Goal: Contribute content: Add original content to the website for others to see

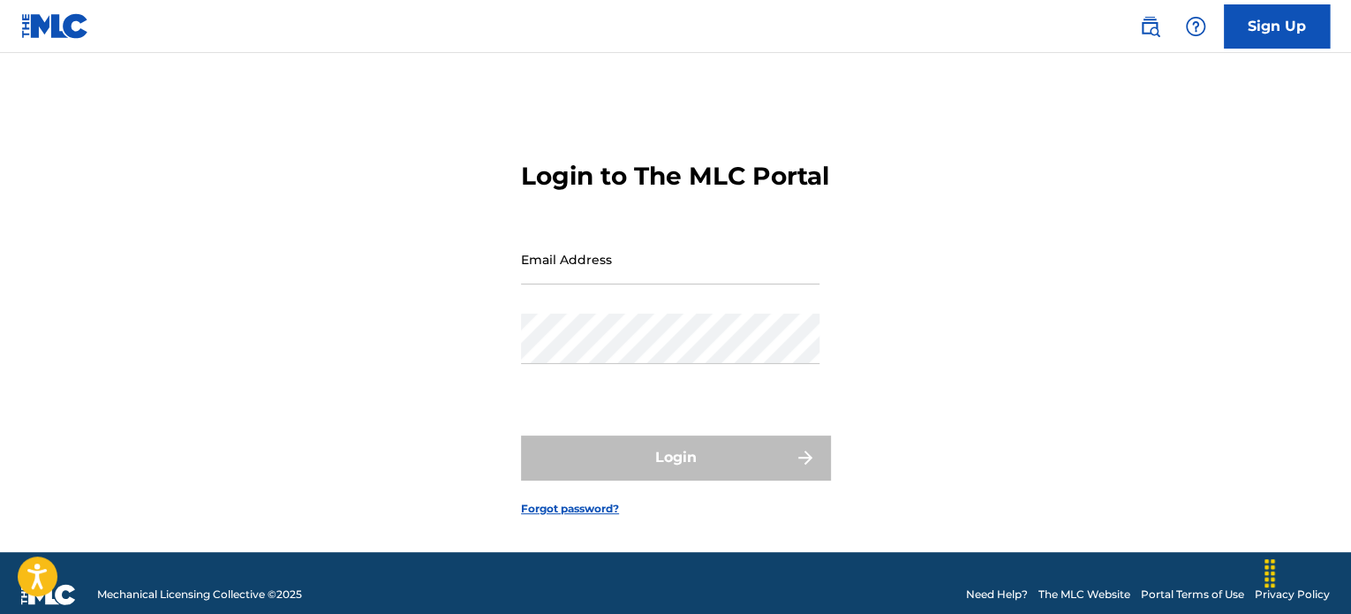
click at [540, 314] on div "Email Address" at bounding box center [670, 273] width 299 height 79
click at [539, 284] on input "Email Address" at bounding box center [670, 259] width 299 height 50
click at [542, 284] on input "Email Address" at bounding box center [670, 259] width 299 height 50
type input "[EMAIL_ADDRESS][DOMAIN_NAME]"
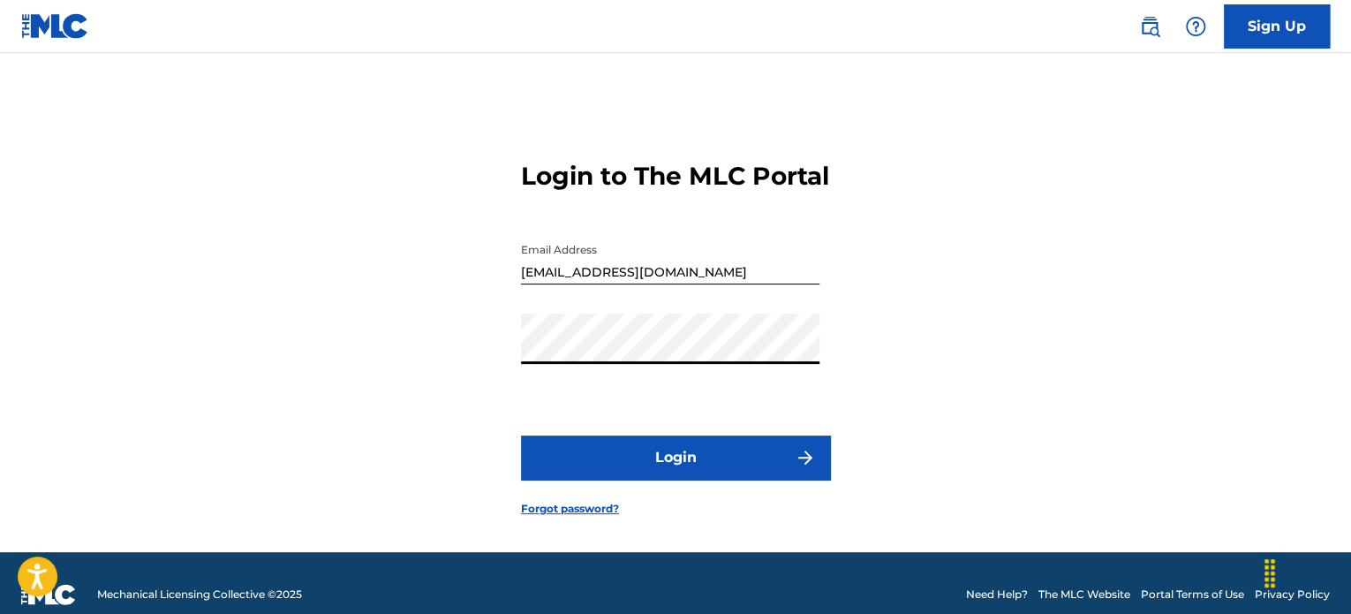
click at [660, 480] on button "Login" at bounding box center [675, 457] width 309 height 44
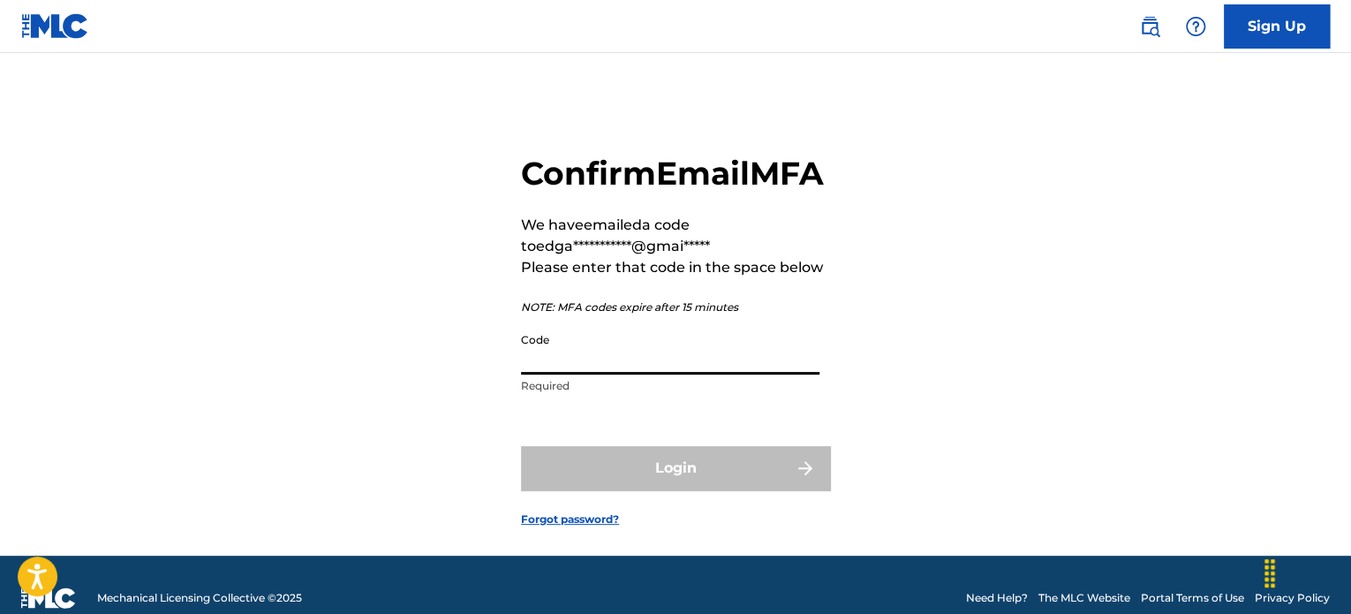
click at [529, 374] on input "Code" at bounding box center [670, 349] width 299 height 50
click at [563, 374] on input "Code" at bounding box center [670, 349] width 299 height 50
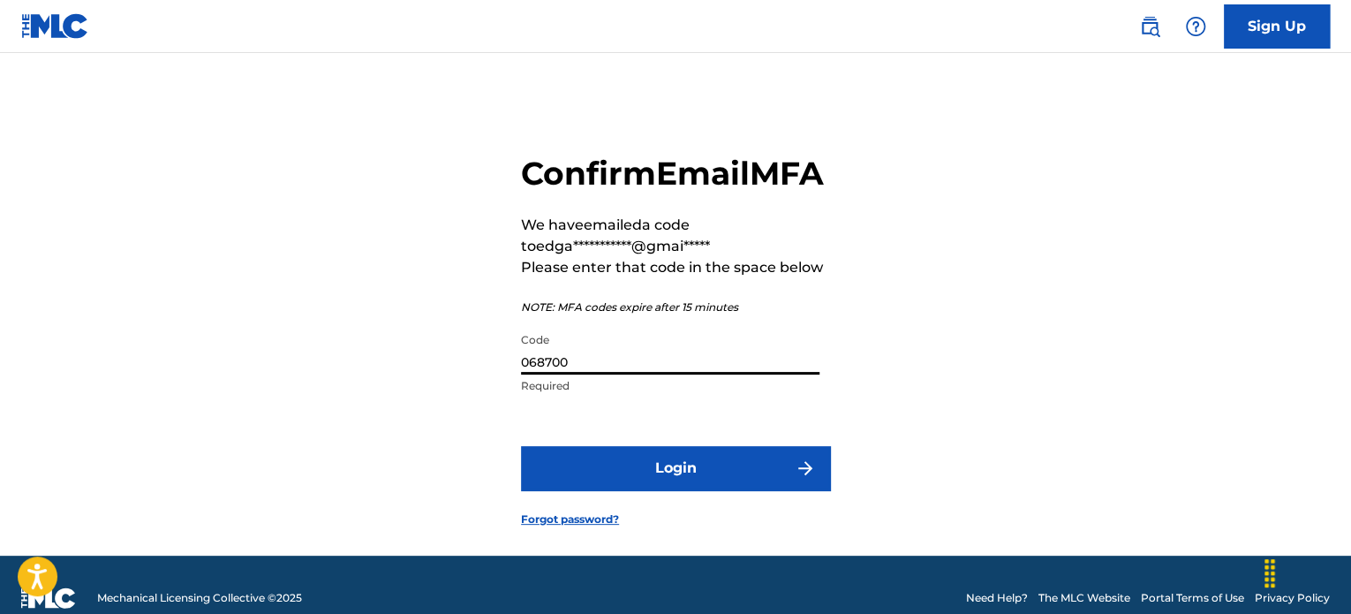
type input "068700"
click at [558, 490] on button "Login" at bounding box center [675, 468] width 309 height 44
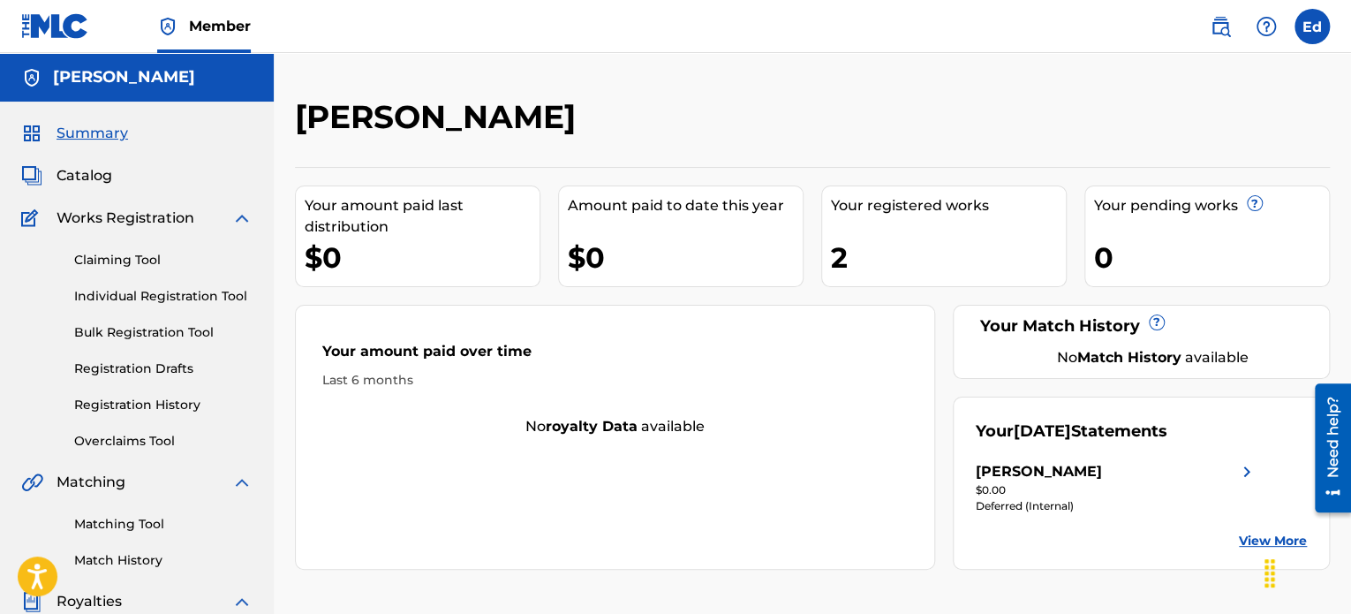
click at [1312, 34] on label at bounding box center [1312, 26] width 35 height 35
click at [1312, 26] on input "[PERSON_NAME] [EMAIL_ADDRESS][DOMAIN_NAME] Notification Preferences Profile Log…" at bounding box center [1312, 26] width 0 height 0
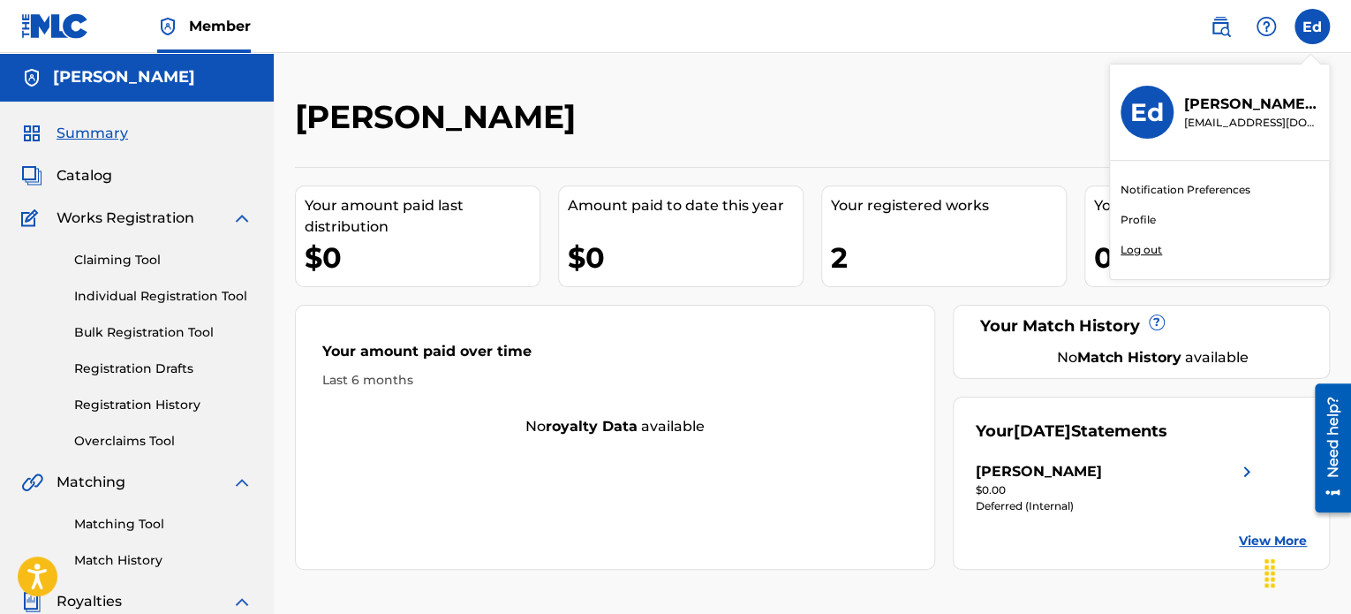
click at [1136, 250] on p "Log out" at bounding box center [1142, 250] width 42 height 16
click at [1312, 26] on input "[PERSON_NAME] [EMAIL_ADDRESS][DOMAIN_NAME] Notification Preferences Profile Log…" at bounding box center [1312, 26] width 0 height 0
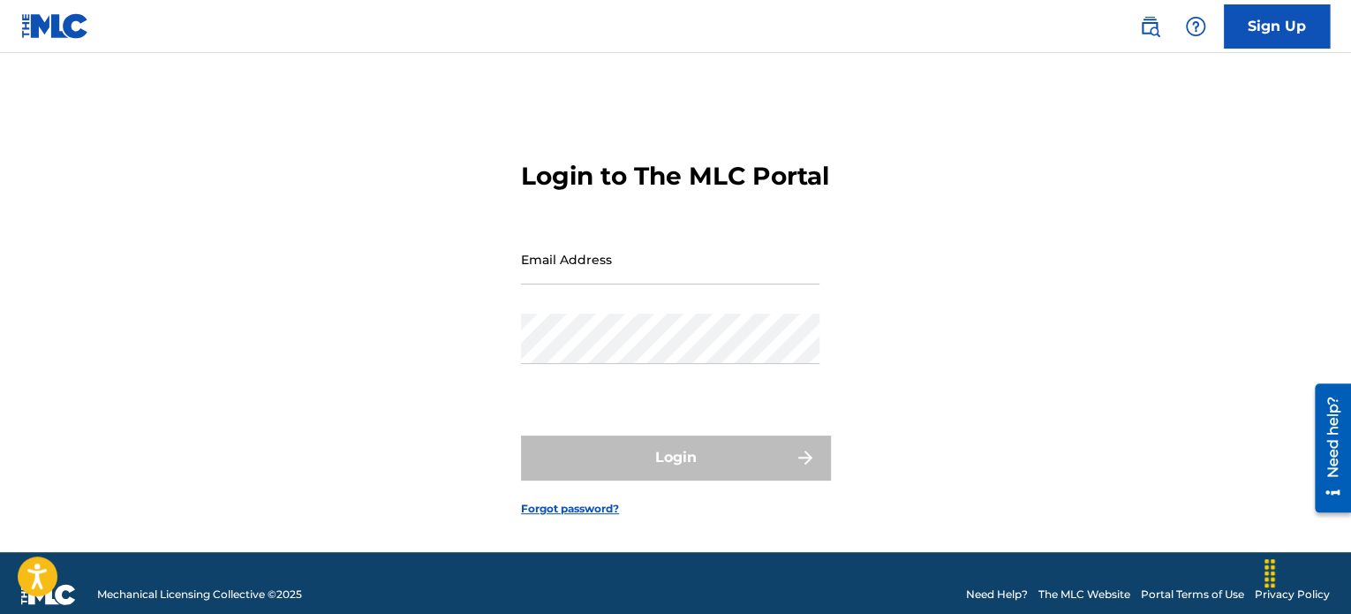
click at [572, 284] on input "Email Address" at bounding box center [670, 259] width 299 height 50
type input "[PERSON_NAME][EMAIL_ADDRESS][DOMAIN_NAME]"
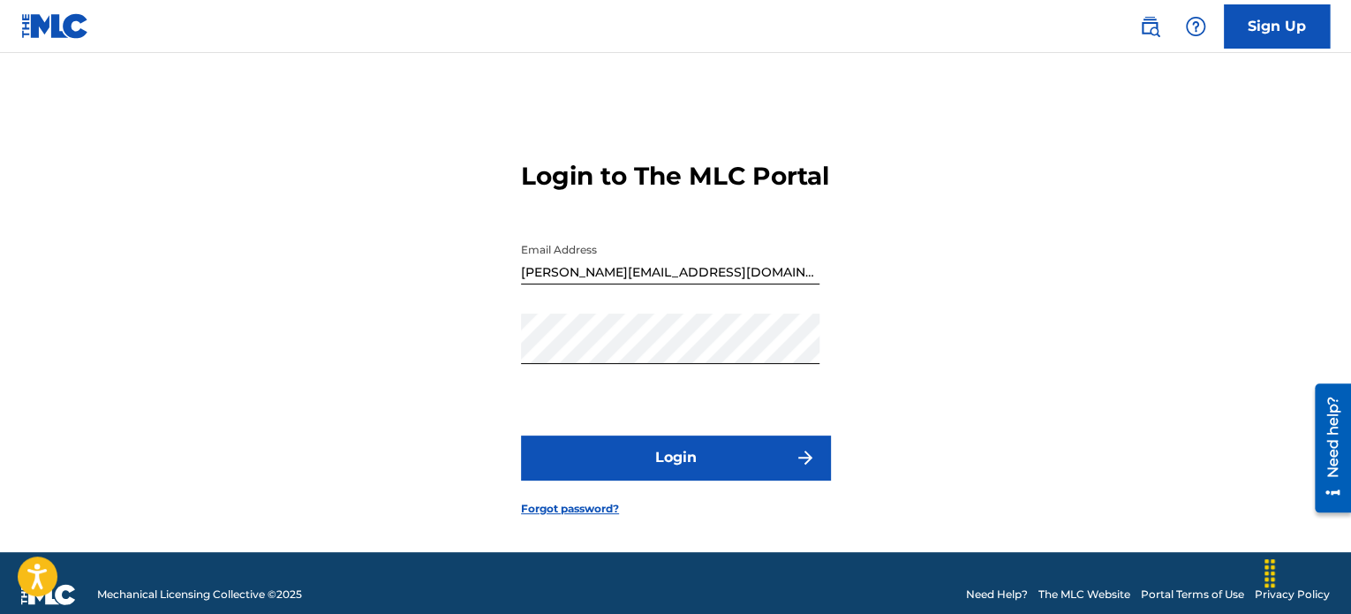
click at [633, 480] on button "Login" at bounding box center [675, 457] width 309 height 44
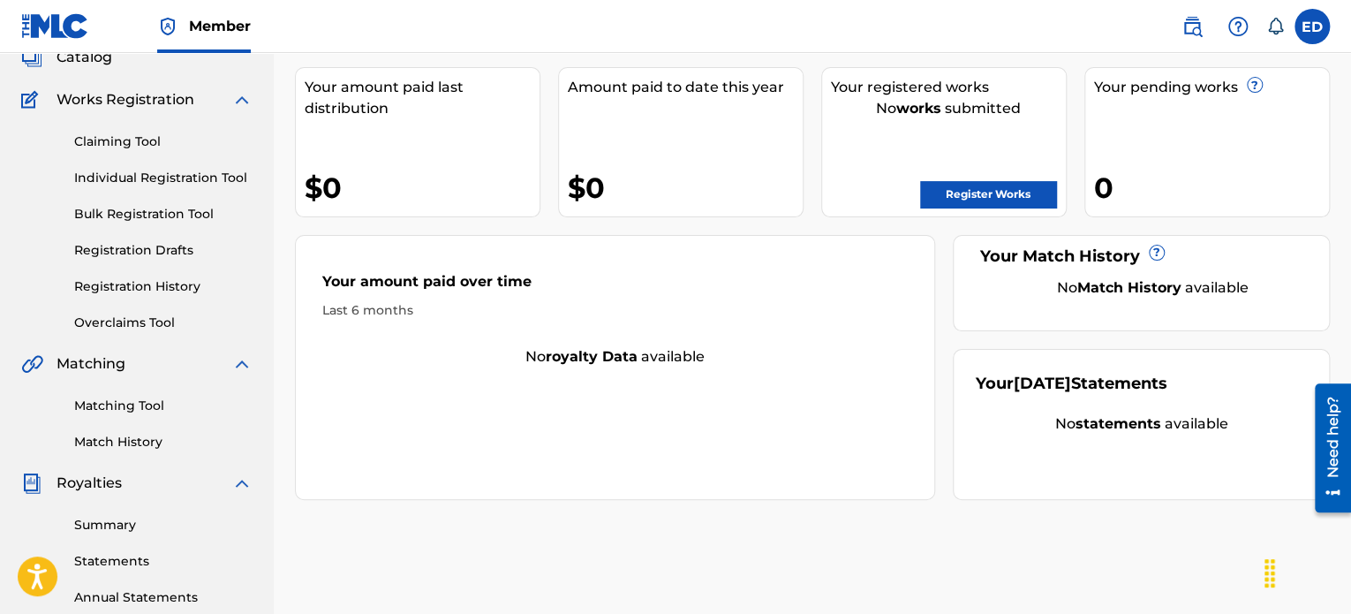
scroll to position [88, 0]
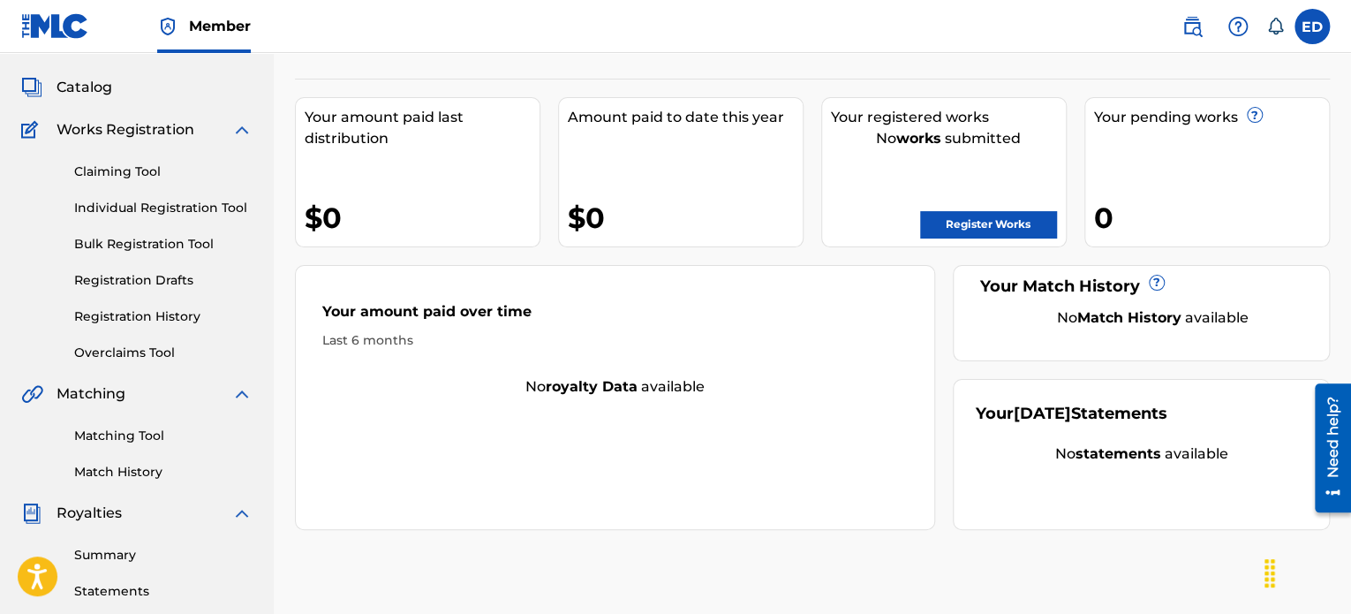
click at [953, 227] on link "Register Works" at bounding box center [988, 224] width 136 height 26
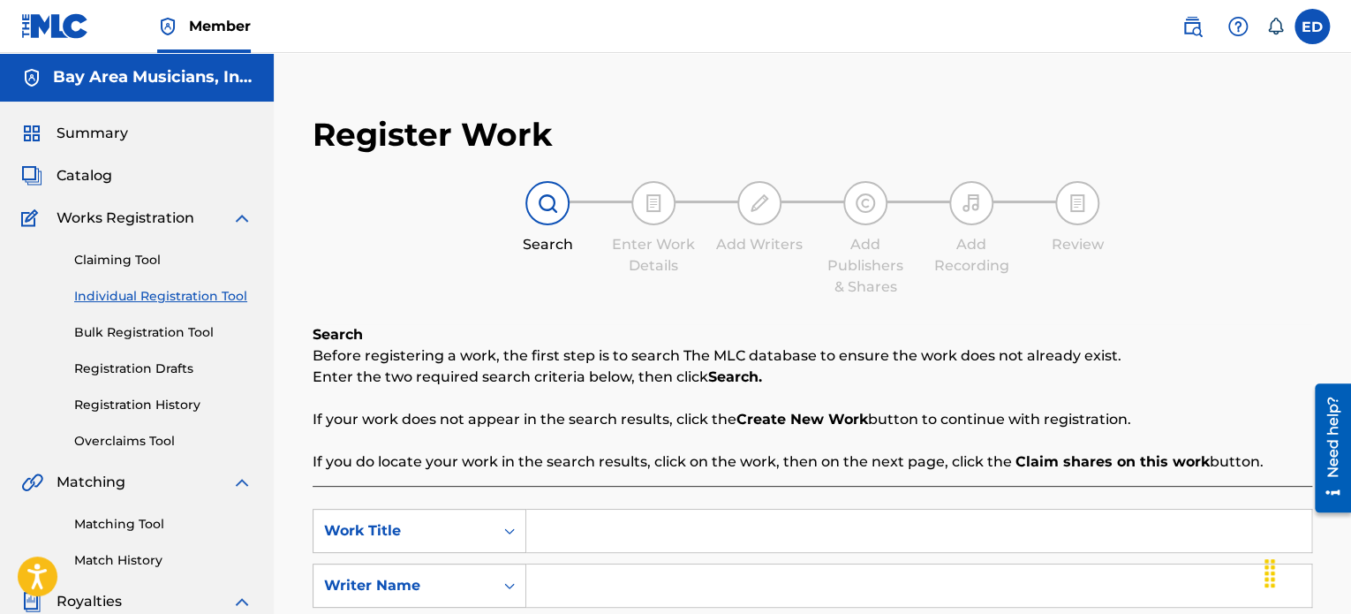
scroll to position [88, 0]
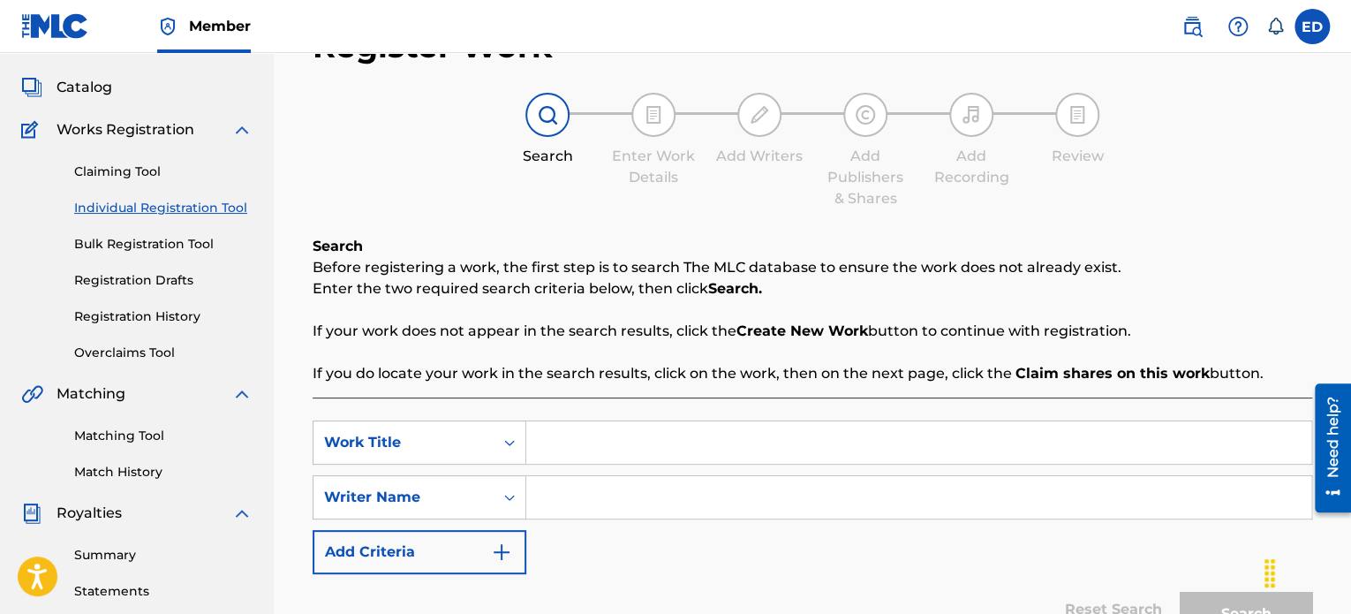
click at [561, 431] on input "Search Form" at bounding box center [918, 442] width 785 height 42
type input "Daydreamer"
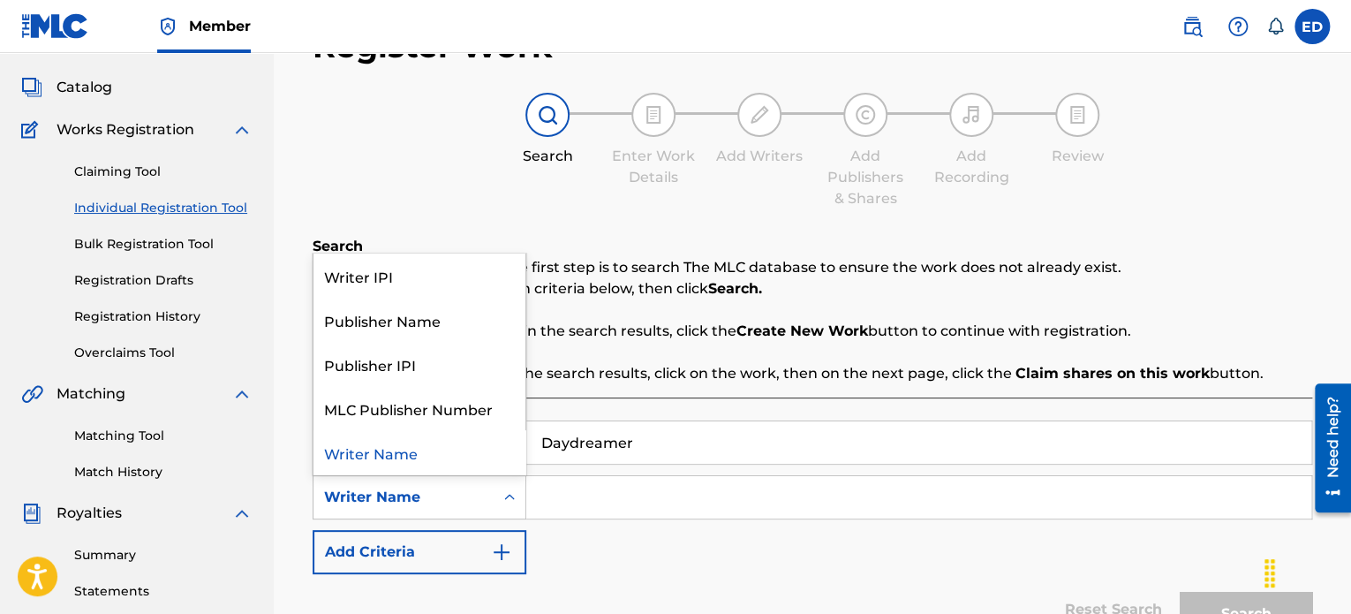
click at [509, 497] on icon "Search Form" at bounding box center [509, 497] width 11 height 6
click at [435, 460] on div "Writer Name" at bounding box center [420, 452] width 212 height 44
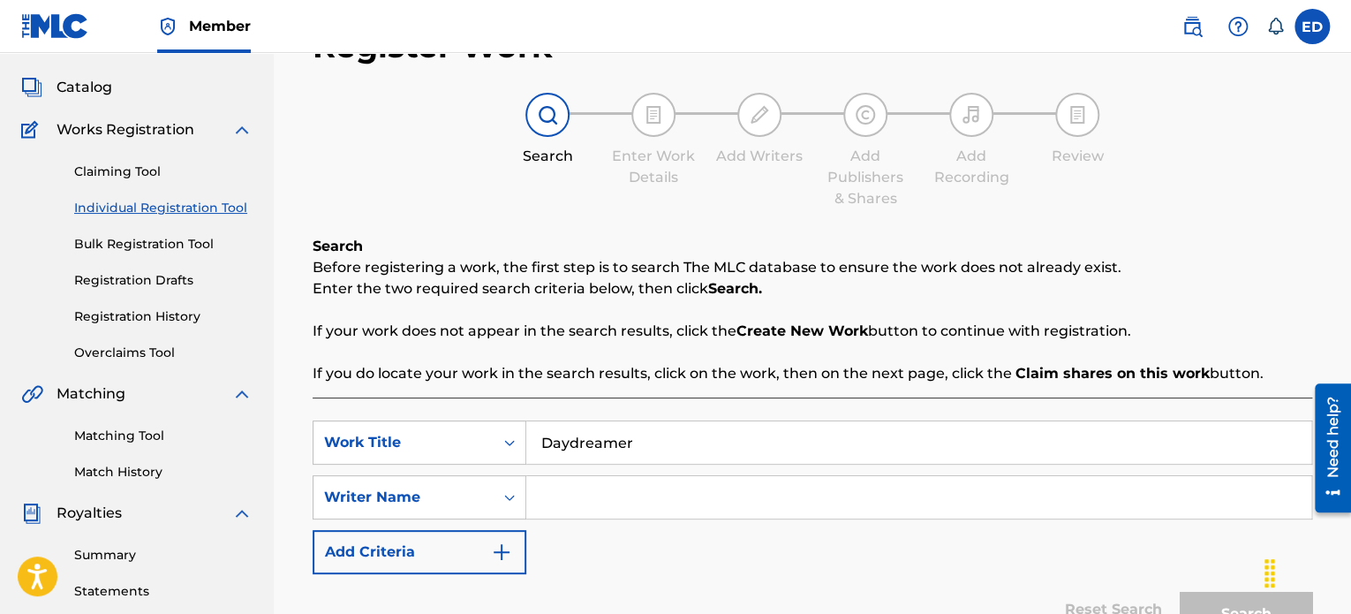
click at [549, 504] on input "Search Form" at bounding box center [918, 497] width 785 height 42
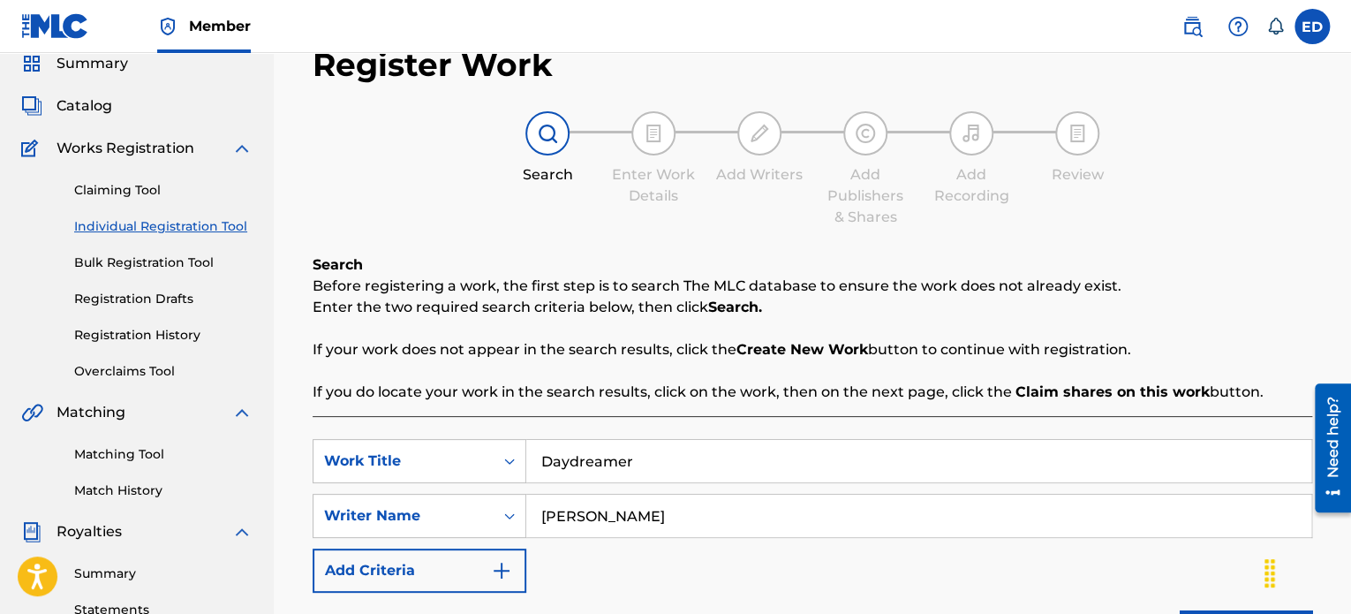
scroll to position [265, 0]
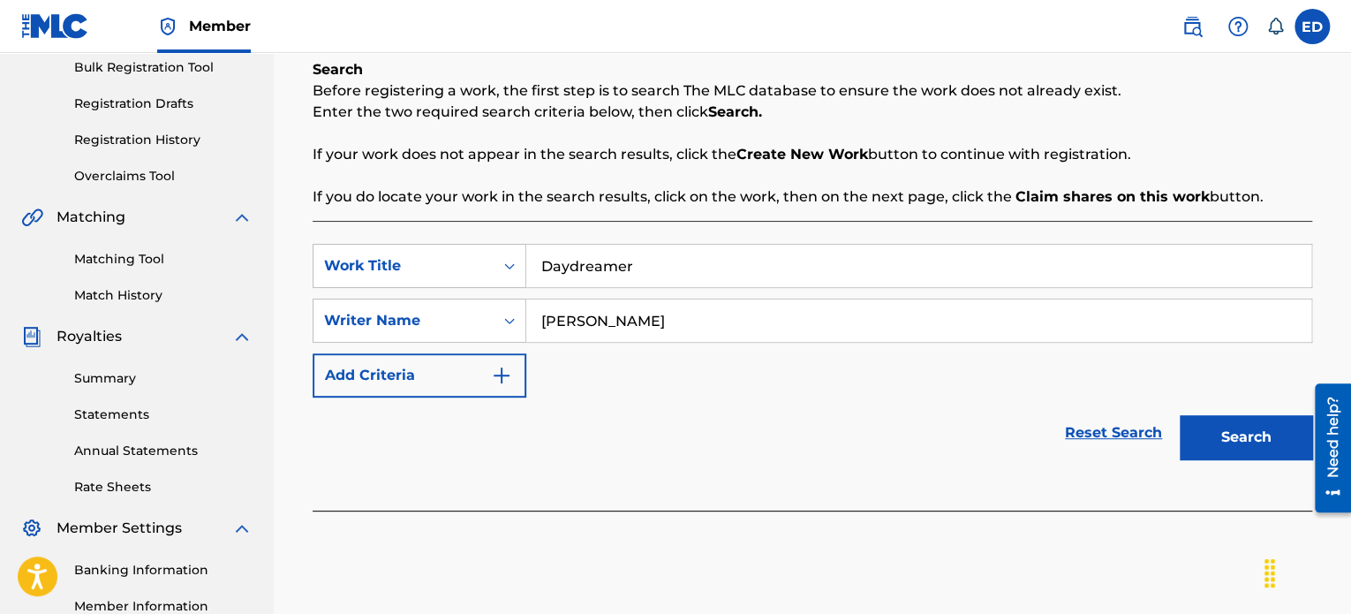
type input "[PERSON_NAME]"
click at [1213, 440] on button "Search" at bounding box center [1246, 437] width 132 height 44
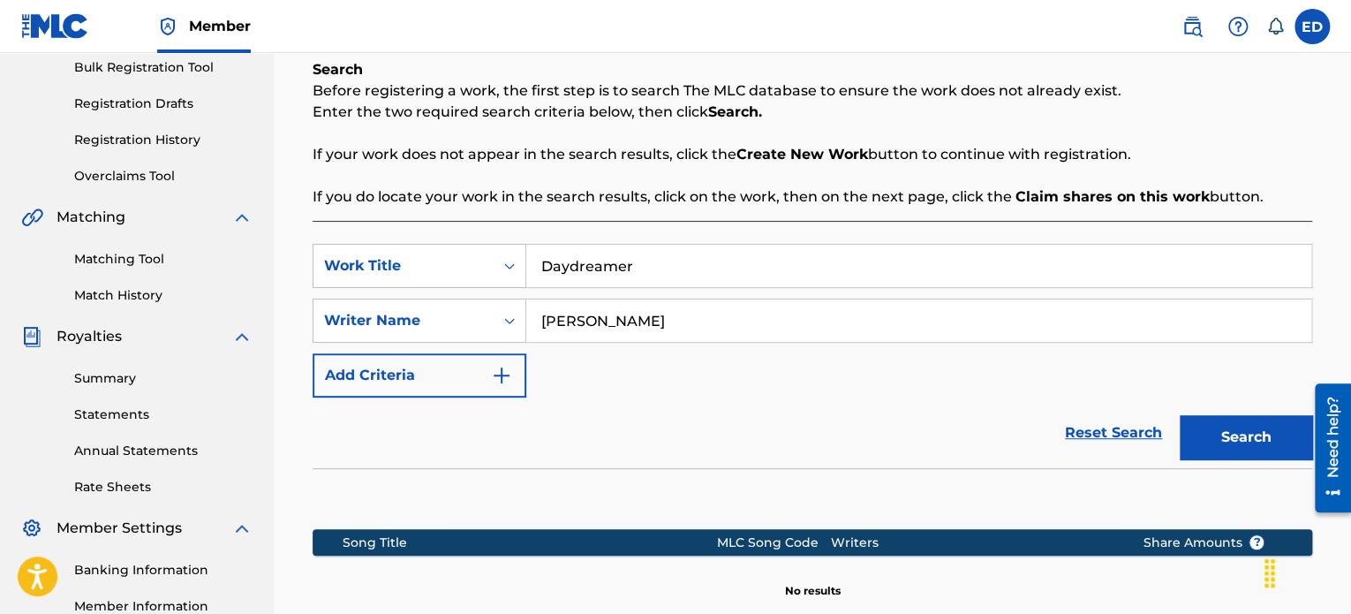
drag, startPoint x: 661, startPoint y: 324, endPoint x: 542, endPoint y: 331, distance: 118.6
click at [542, 331] on input "[PERSON_NAME]" at bounding box center [918, 320] width 785 height 42
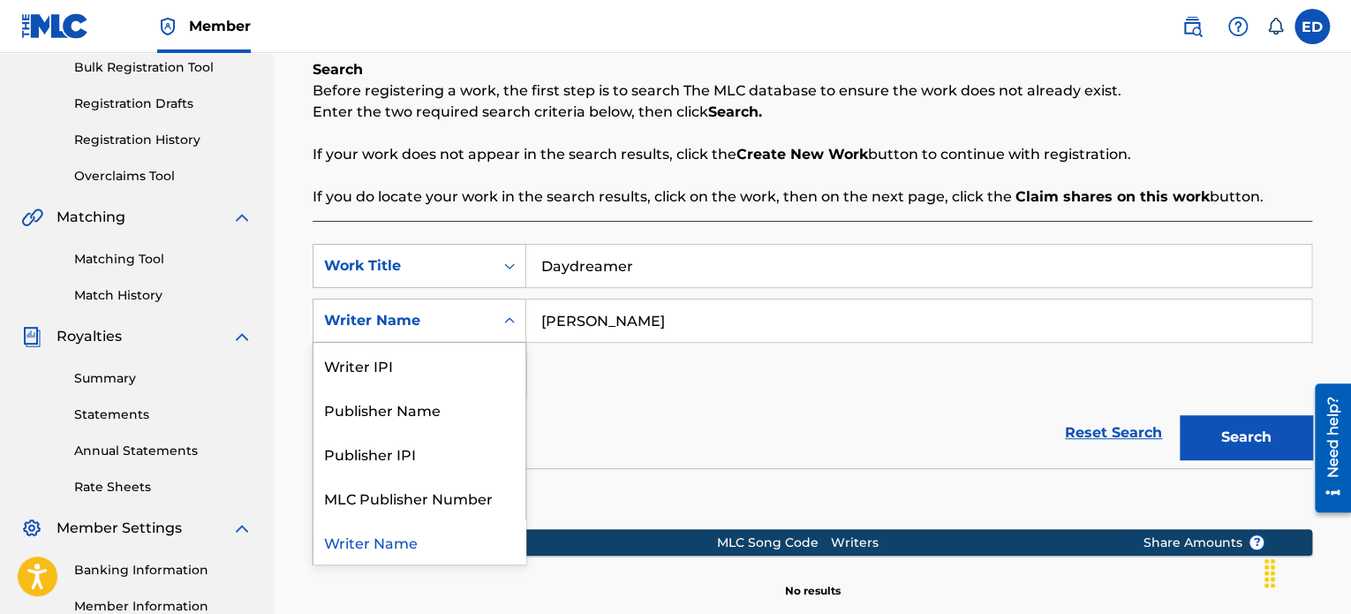
click at [509, 323] on icon "Search Form" at bounding box center [510, 321] width 18 height 18
click at [448, 414] on div "Publisher Name" at bounding box center [420, 409] width 212 height 44
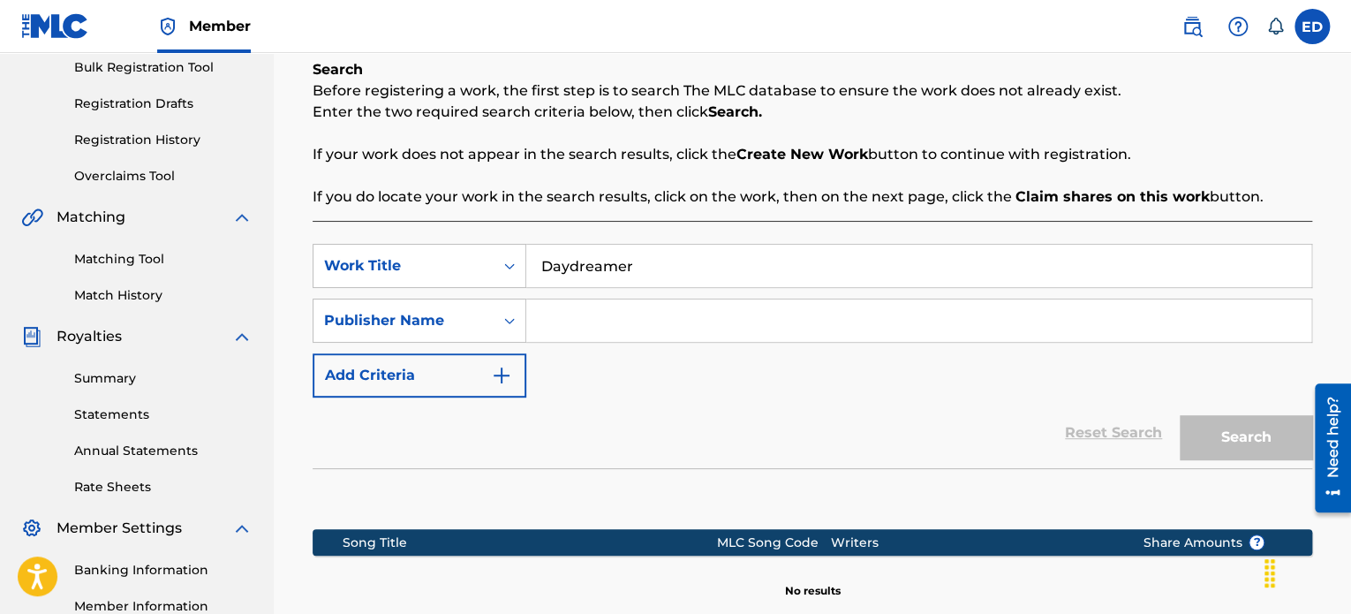
click at [553, 324] on input "Search Form" at bounding box center [918, 320] width 785 height 42
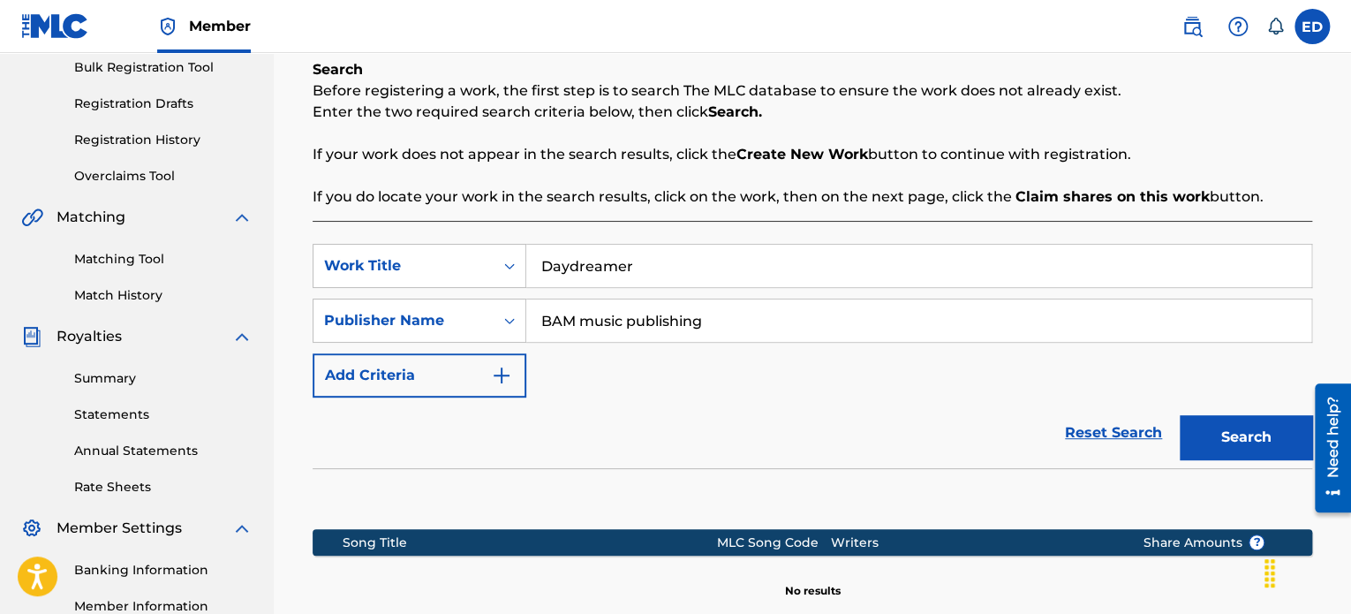
scroll to position [177, 0]
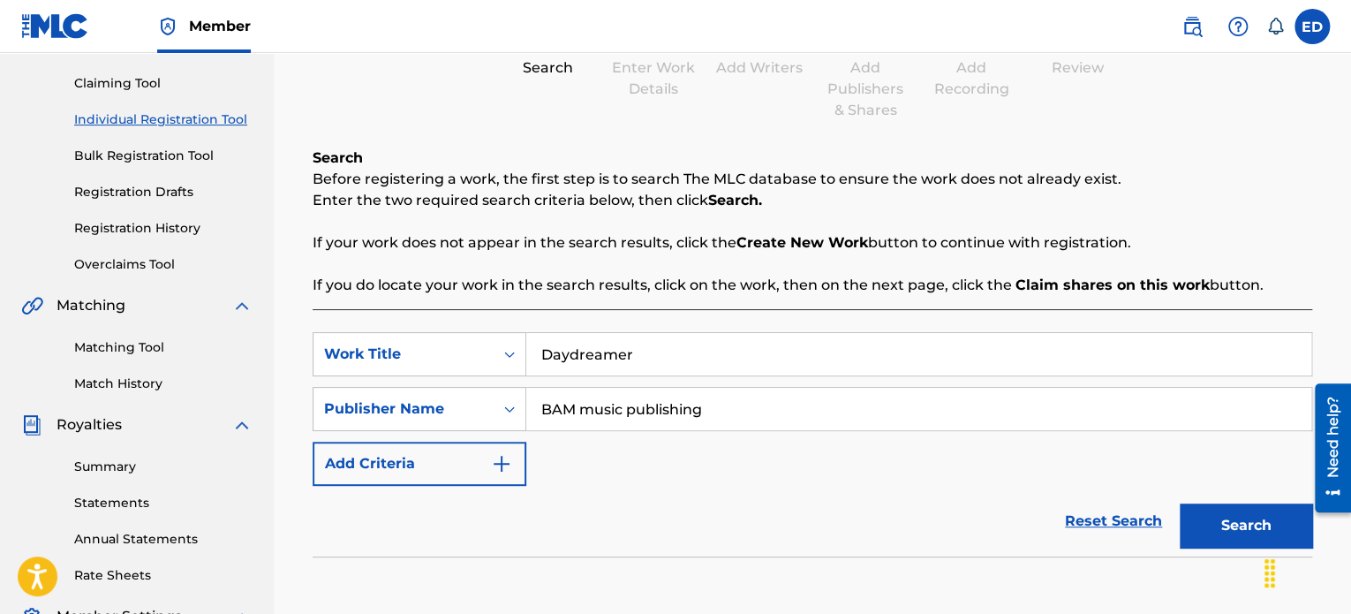
type input "BAM music publishing"
click at [1210, 521] on button "Search" at bounding box center [1246, 525] width 132 height 44
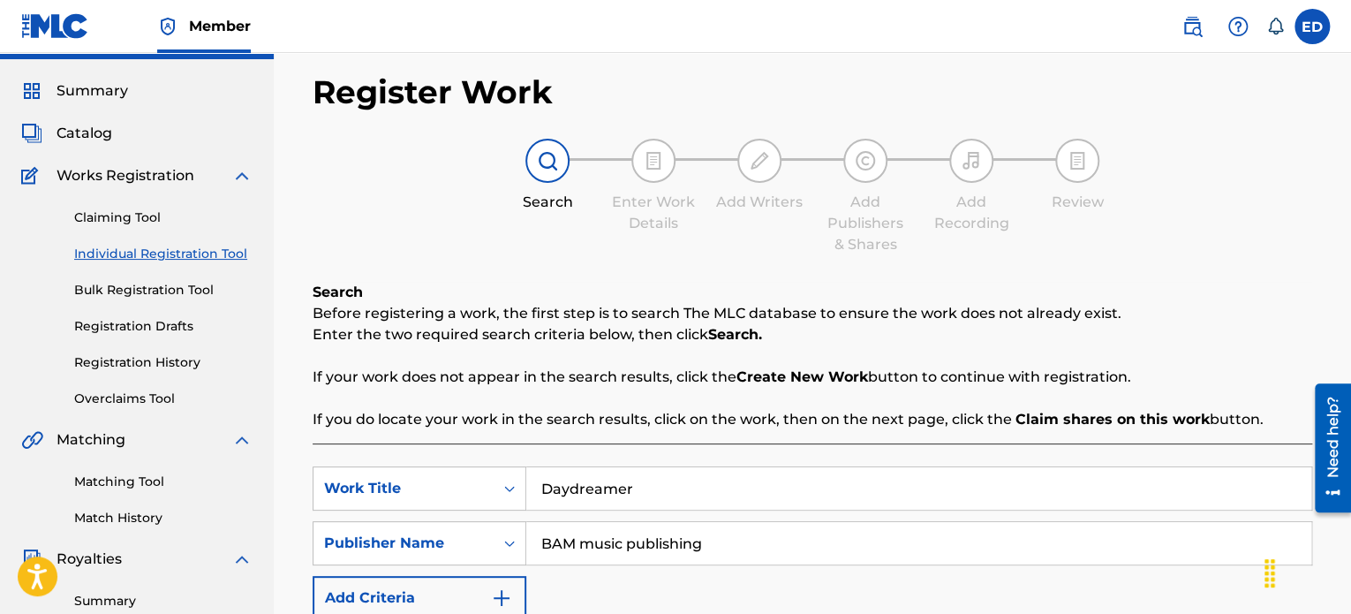
scroll to position [0, 0]
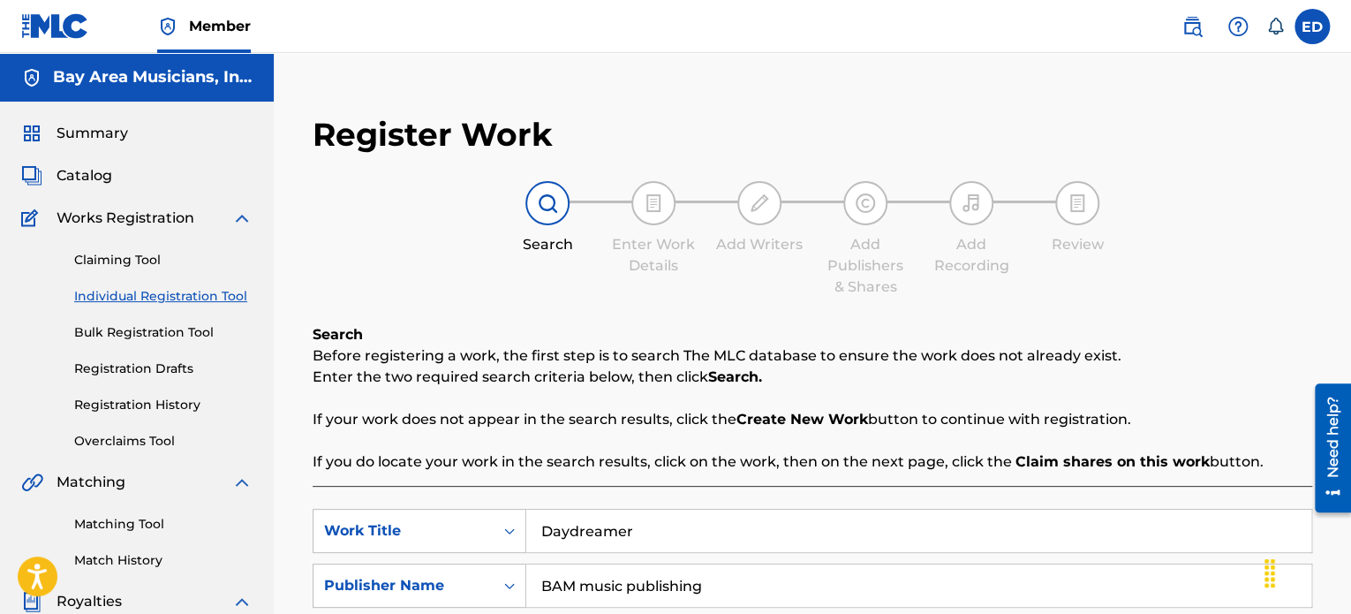
click at [1309, 38] on label at bounding box center [1312, 26] width 35 height 35
click at [1312, 26] on input "[PERSON_NAME] DeLeon [EMAIL_ADDRESS][DOMAIN_NAME] Notification Preferences Prof…" at bounding box center [1312, 26] width 0 height 0
click at [1141, 250] on p "Log out" at bounding box center [1142, 250] width 42 height 16
click at [1312, 26] on input "[PERSON_NAME] DeLeon [EMAIL_ADDRESS][DOMAIN_NAME] Notification Preferences Prof…" at bounding box center [1312, 26] width 0 height 0
